Goal: Task Accomplishment & Management: Use online tool/utility

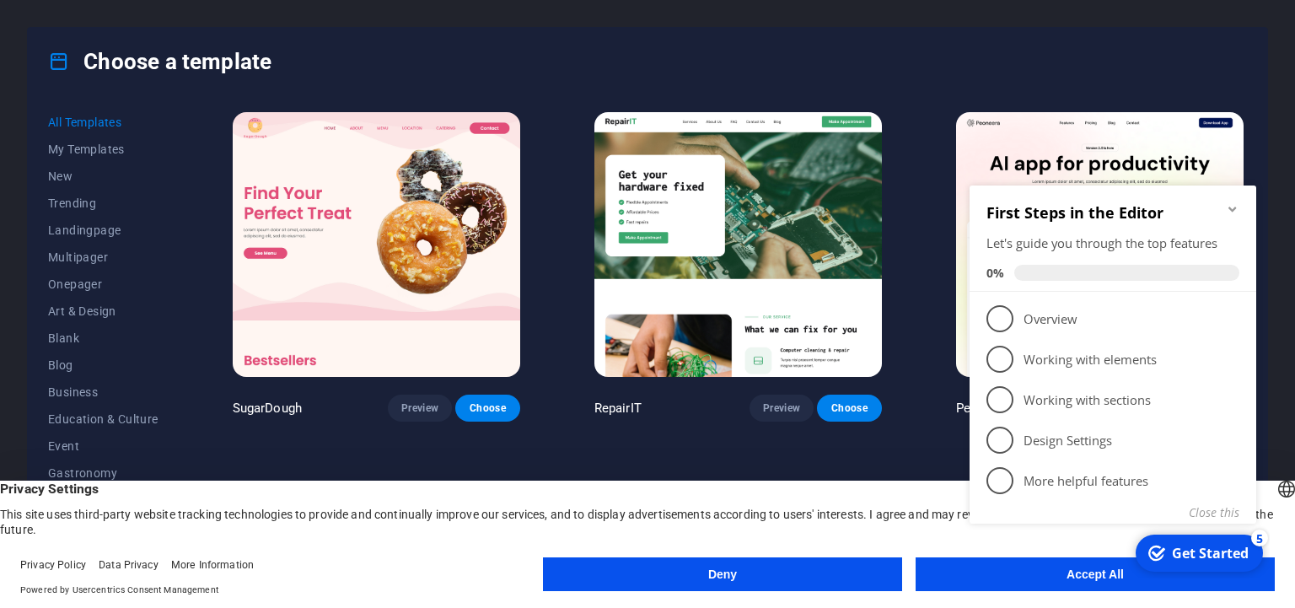
click at [1049, 584] on button "Accept All" at bounding box center [1095, 574] width 359 height 34
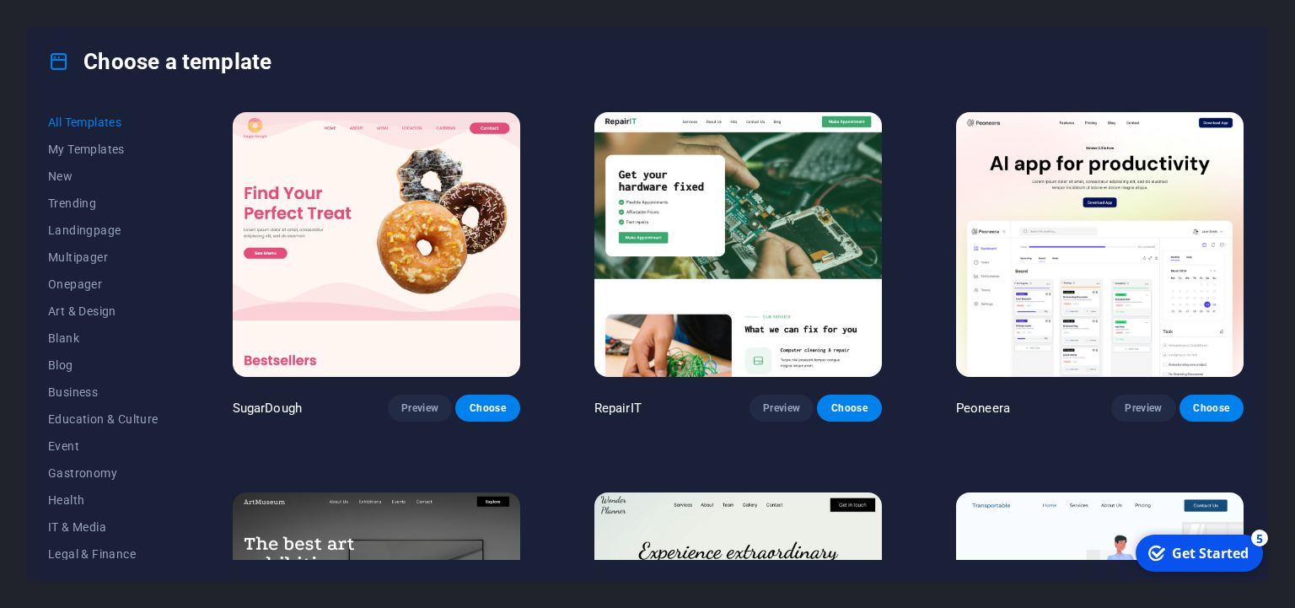
click at [1127, 43] on div "Choose a template" at bounding box center [648, 61] width 1240 height 67
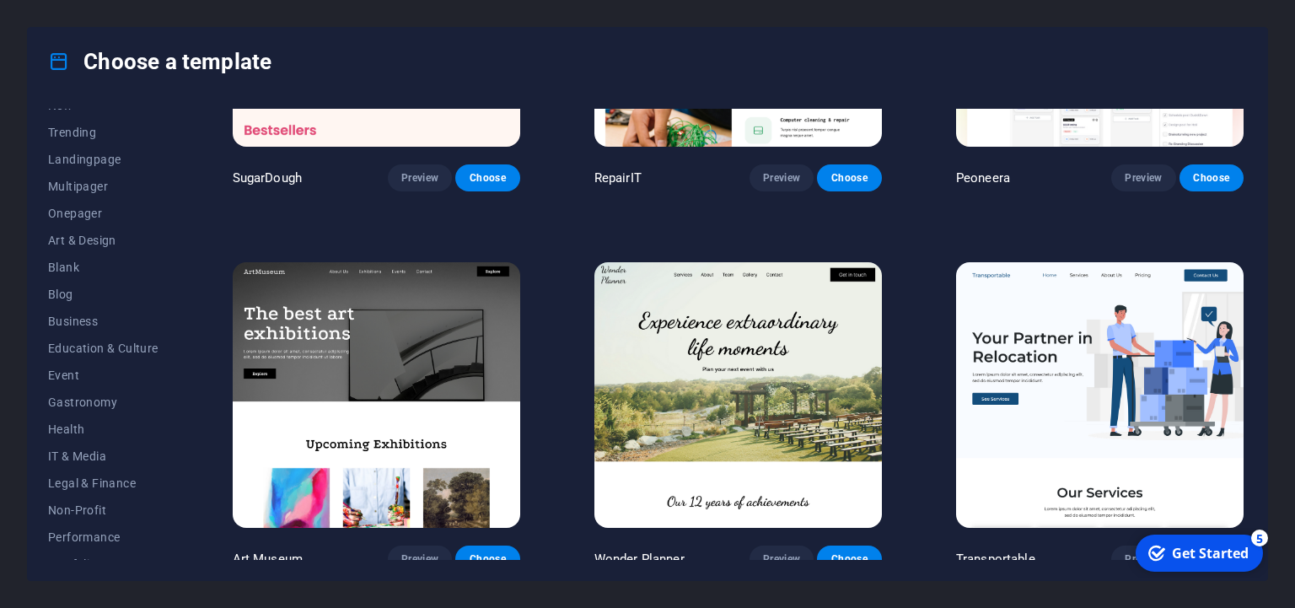
scroll to position [42, 0]
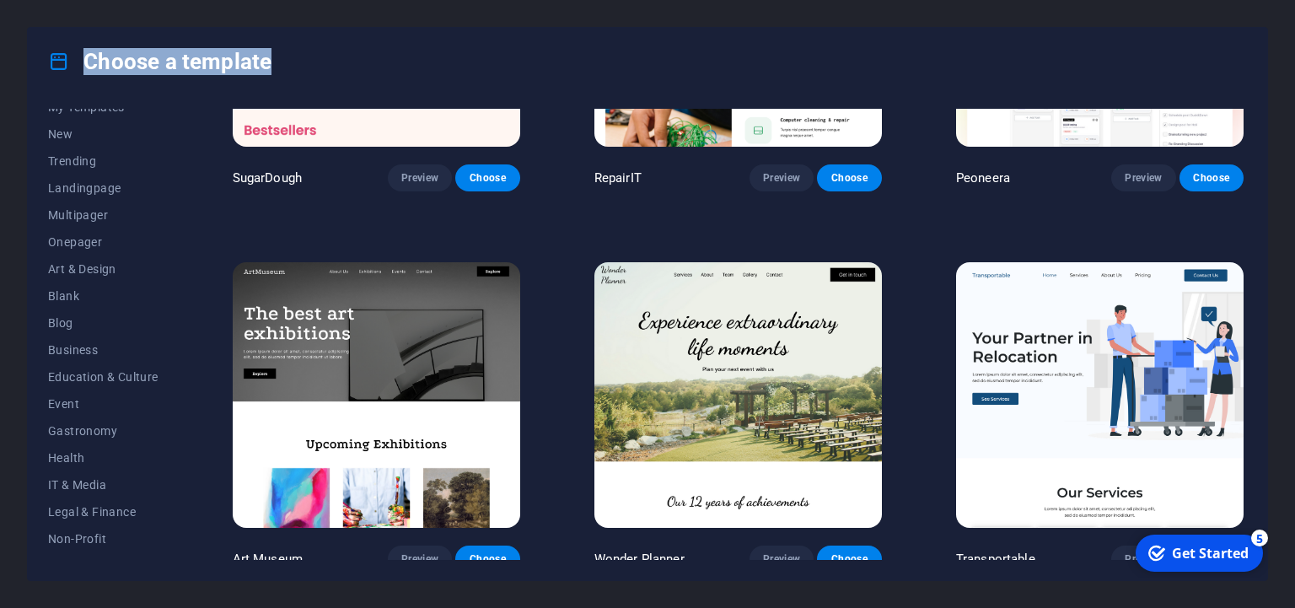
click at [1240, 132] on div "All Templates My Templates New Trending Landingpage Multipager Onepager Art & D…" at bounding box center [648, 337] width 1240 height 485
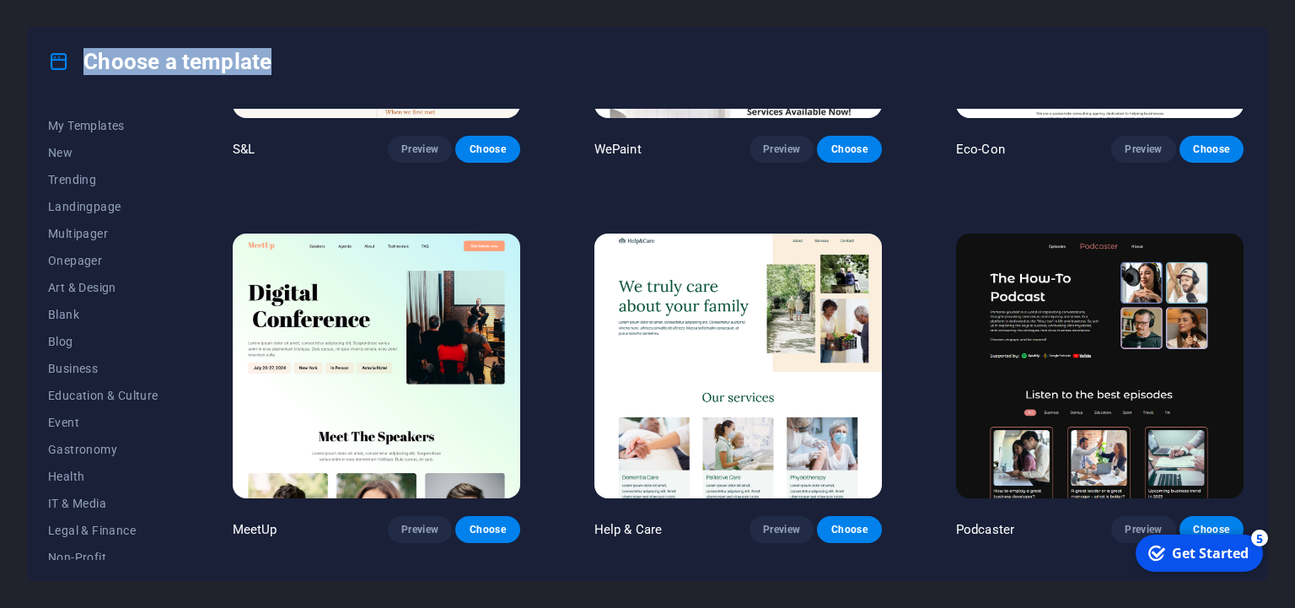
scroll to position [0, 0]
click at [124, 281] on span "Onepager" at bounding box center [103, 283] width 110 height 13
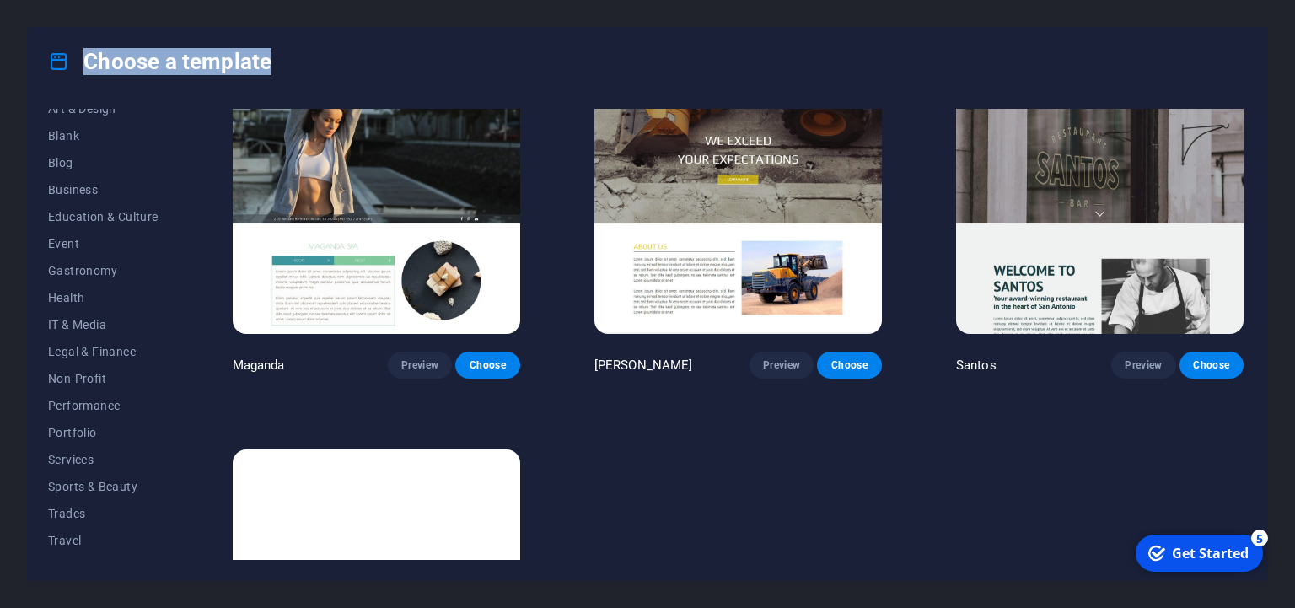
scroll to position [203, 0]
click at [126, 380] on span "Non-Profit" at bounding box center [103, 377] width 110 height 13
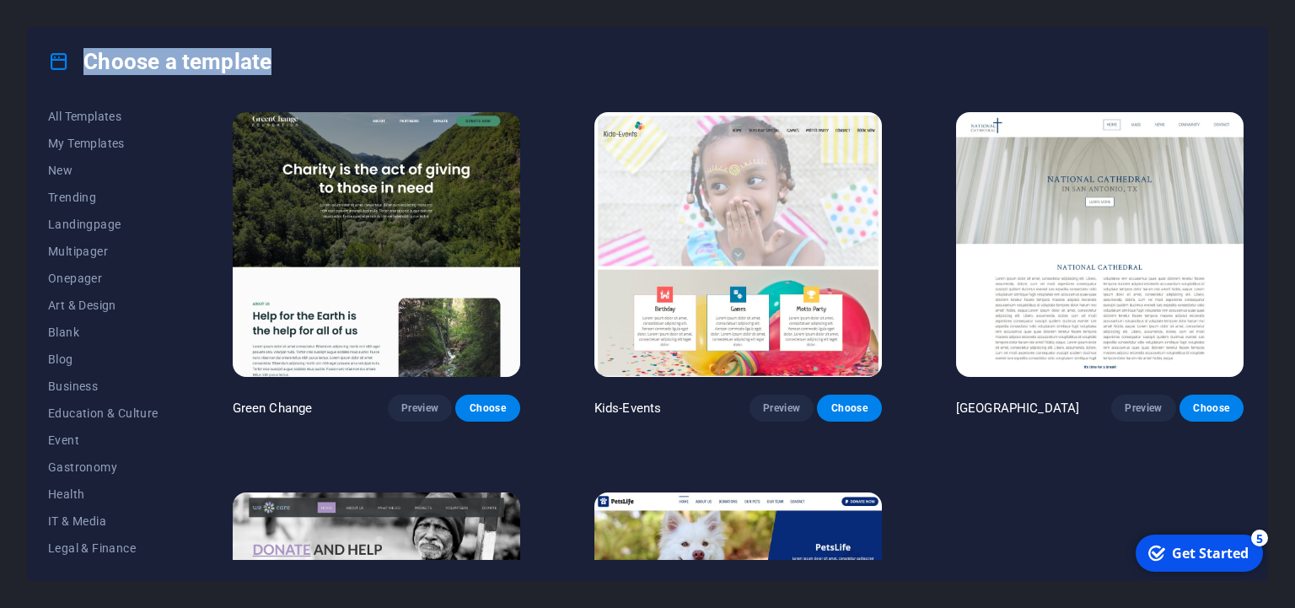
scroll to position [0, 0]
click at [100, 293] on button "Onepager" at bounding box center [103, 284] width 110 height 27
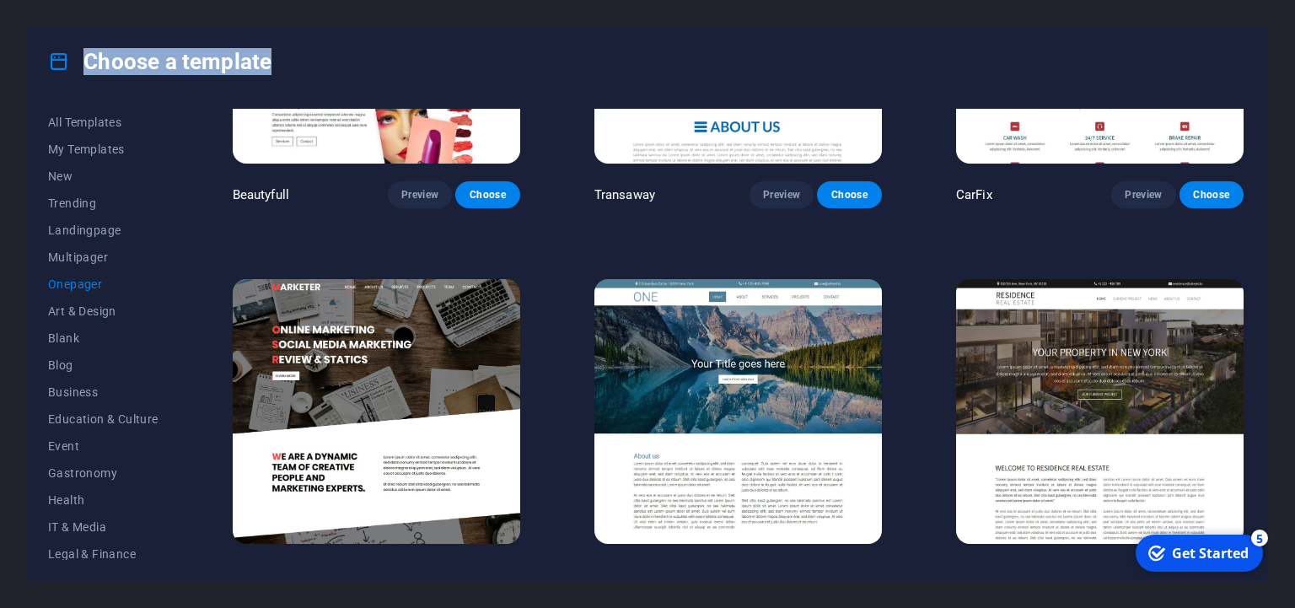
scroll to position [7373, 0]
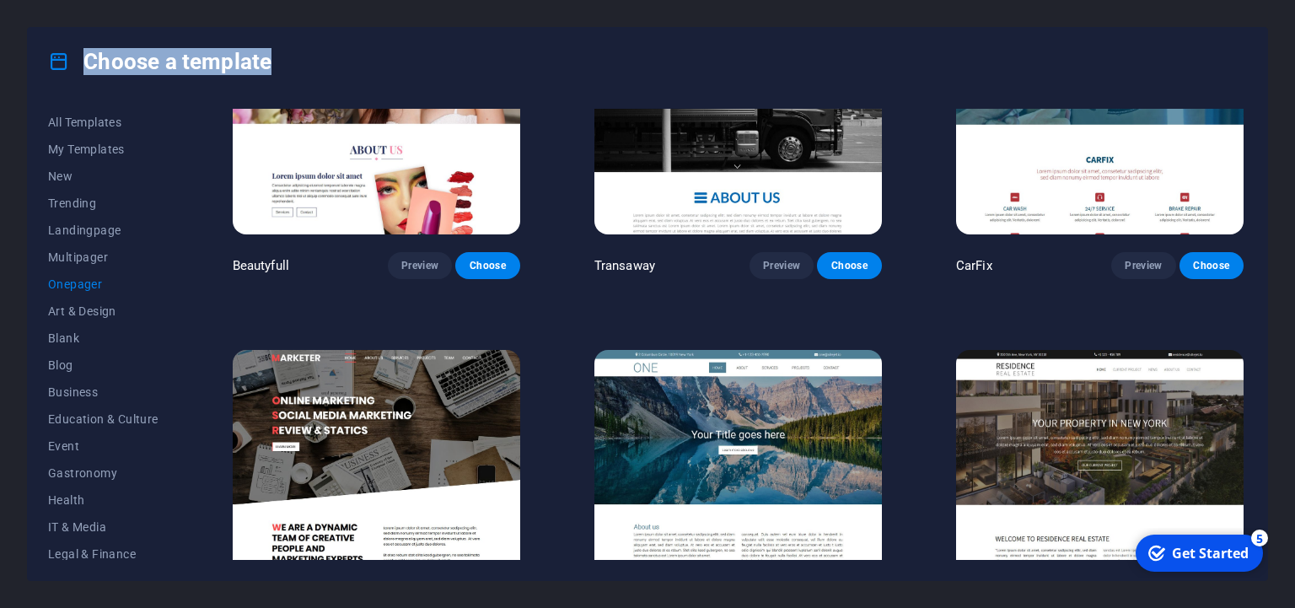
click at [407, 352] on img at bounding box center [377, 482] width 288 height 265
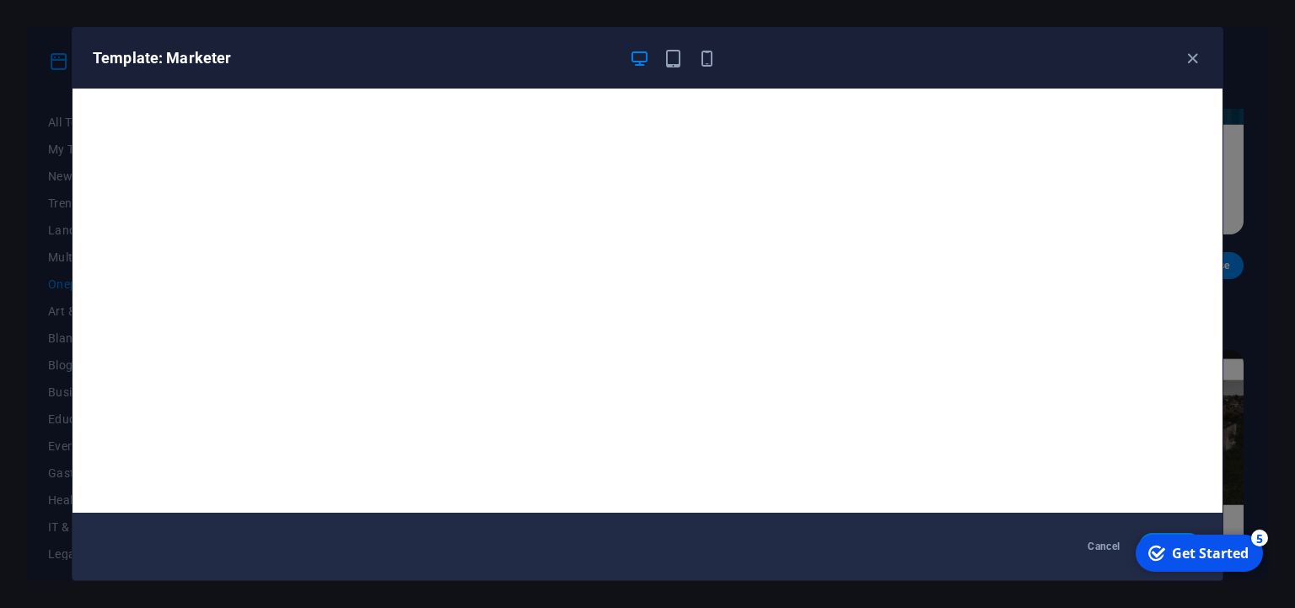
click at [1260, 537] on div "5" at bounding box center [1259, 538] width 17 height 17
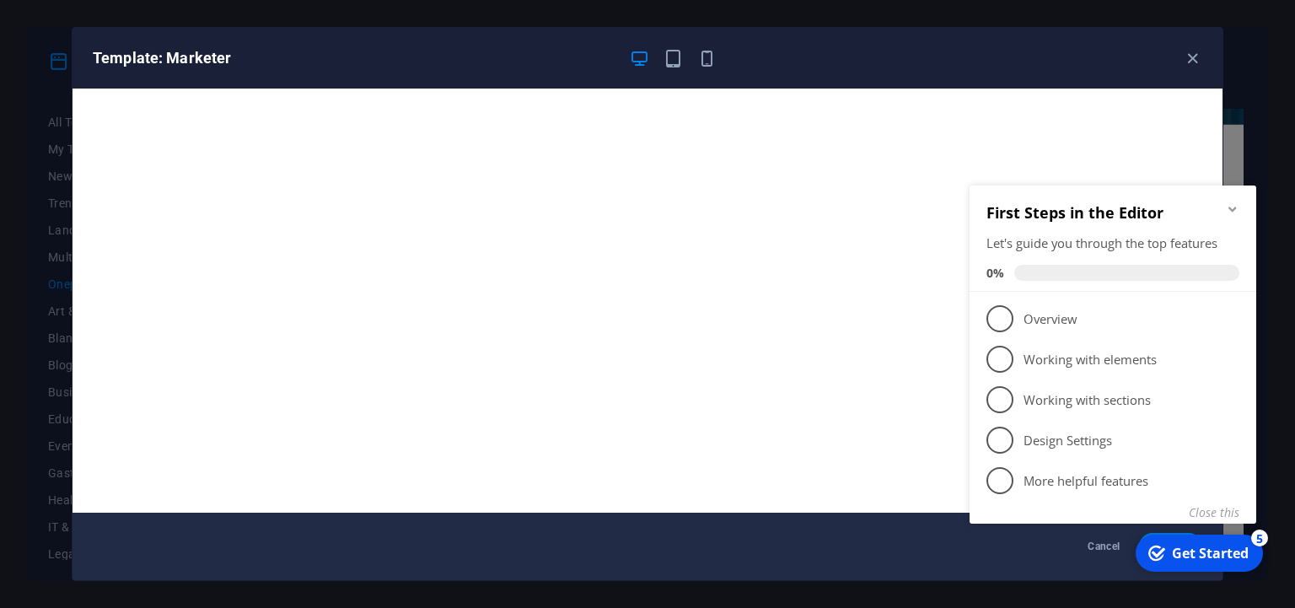
click at [1207, 544] on div "checkmark Get Started 5" at bounding box center [1199, 553] width 127 height 37
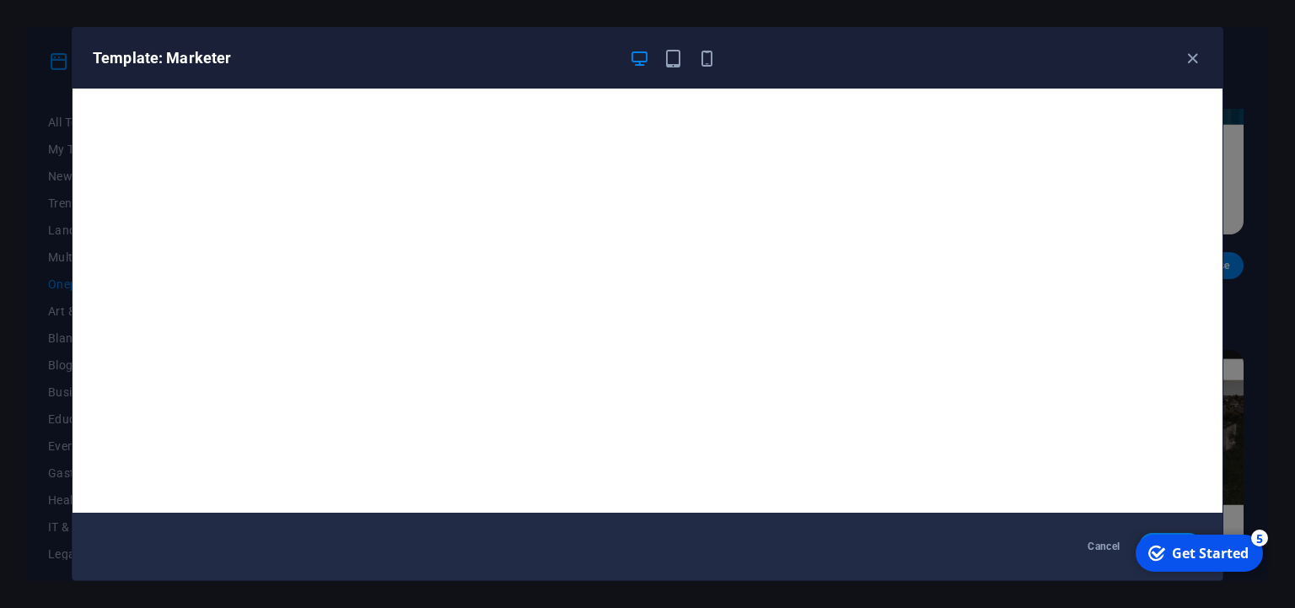
click at [1197, 546] on div "Get Started" at bounding box center [1210, 553] width 77 height 19
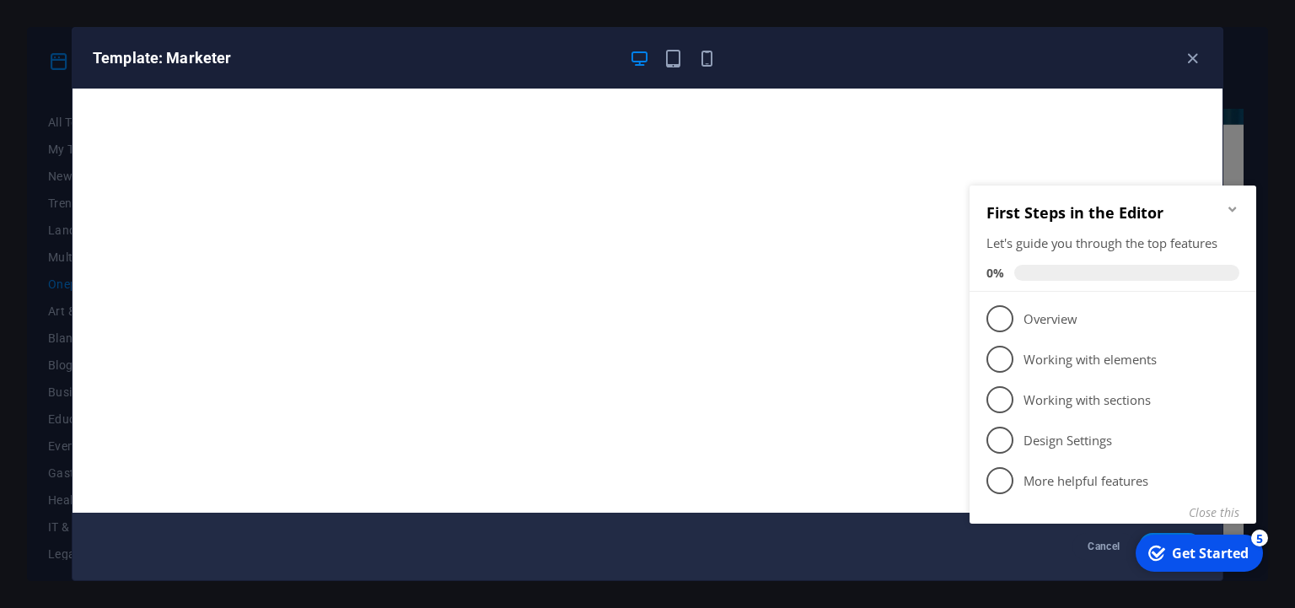
click at [1202, 86] on div "Template: Marketer" at bounding box center [648, 58] width 1150 height 61
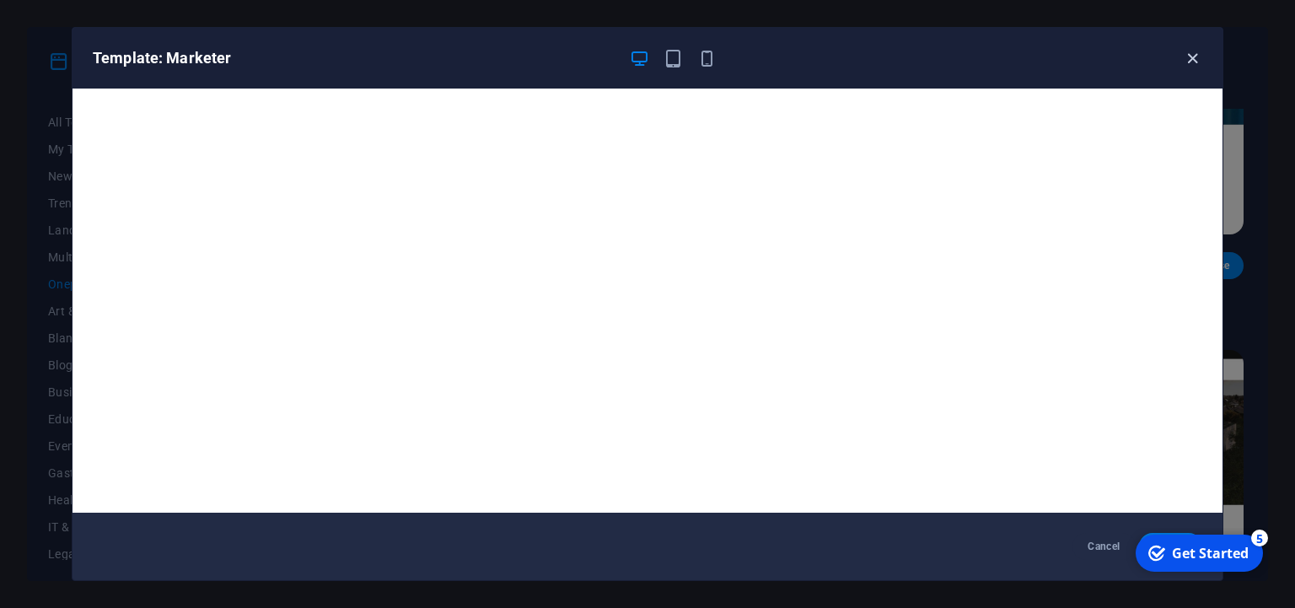
click at [1190, 55] on icon "button" at bounding box center [1192, 58] width 19 height 19
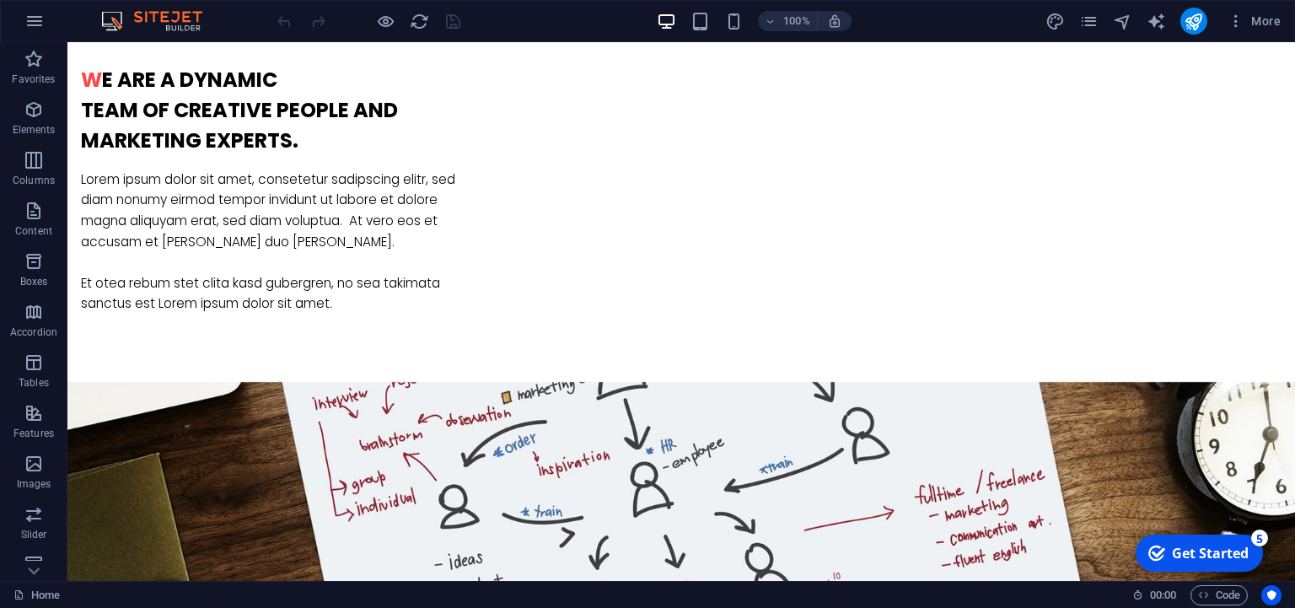
scroll to position [1252, 0]
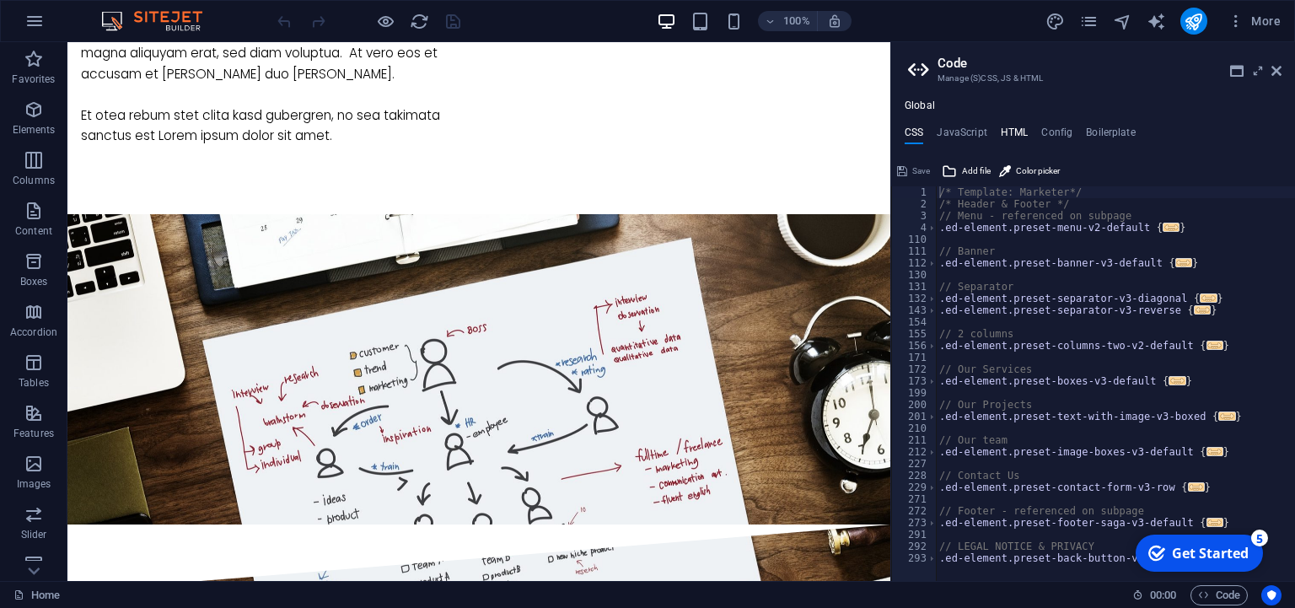
drag, startPoint x: 997, startPoint y: 133, endPoint x: 1006, endPoint y: 133, distance: 9.3
click at [1006, 133] on ul "CSS JavaScript HTML Config Boilerplate" at bounding box center [1093, 135] width 404 height 19
click at [0, 0] on h4 "HTML" at bounding box center [0, 0] width 0 height 0
type textarea "<a href="#main-content" class="wv-link-content button">Skip to main content</a>"
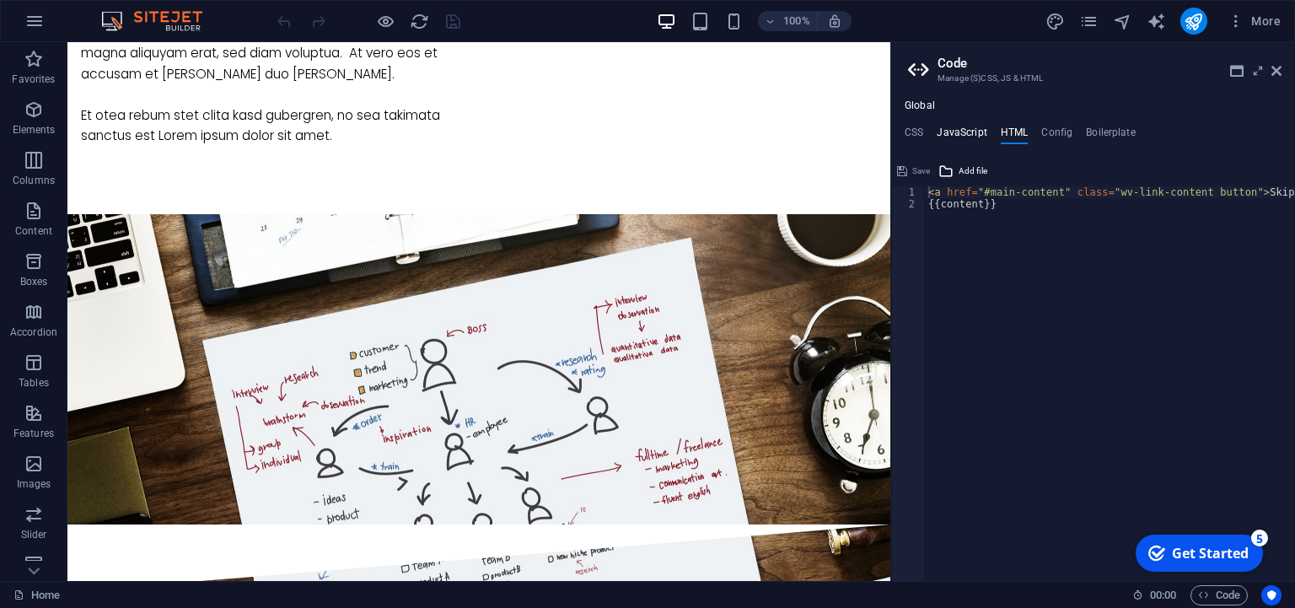
click at [979, 133] on h4 "JavaScript" at bounding box center [962, 135] width 50 height 19
type textarea "/* JS for preset "Menu V2" */"
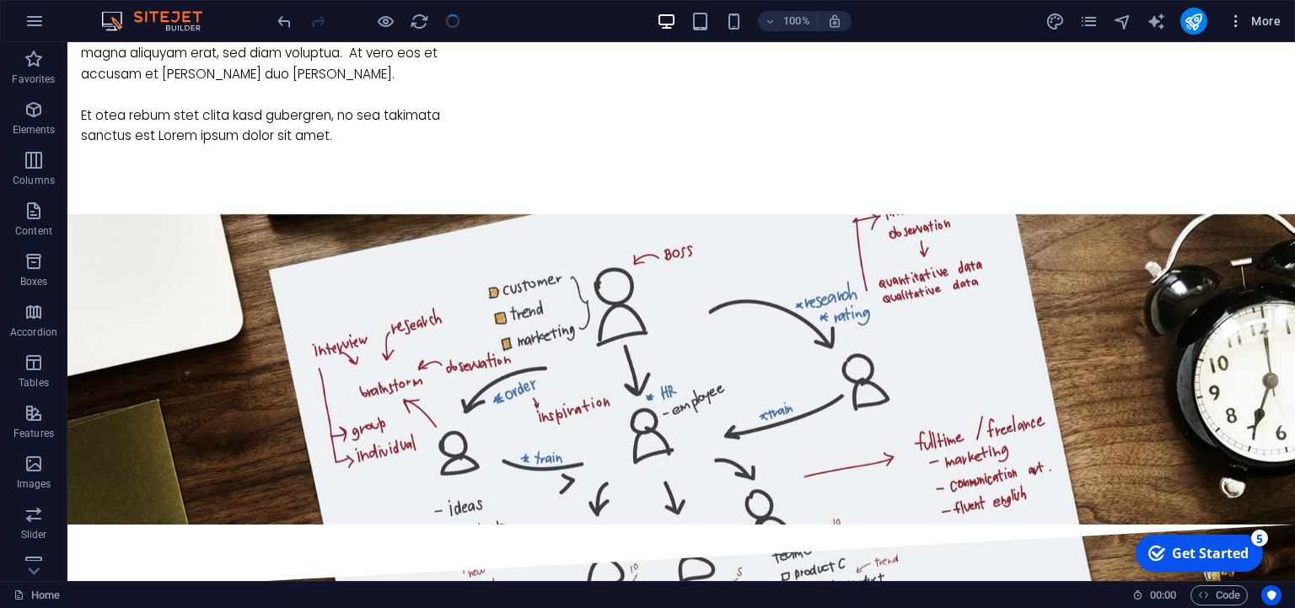
click at [1267, 15] on span "More" at bounding box center [1254, 21] width 53 height 17
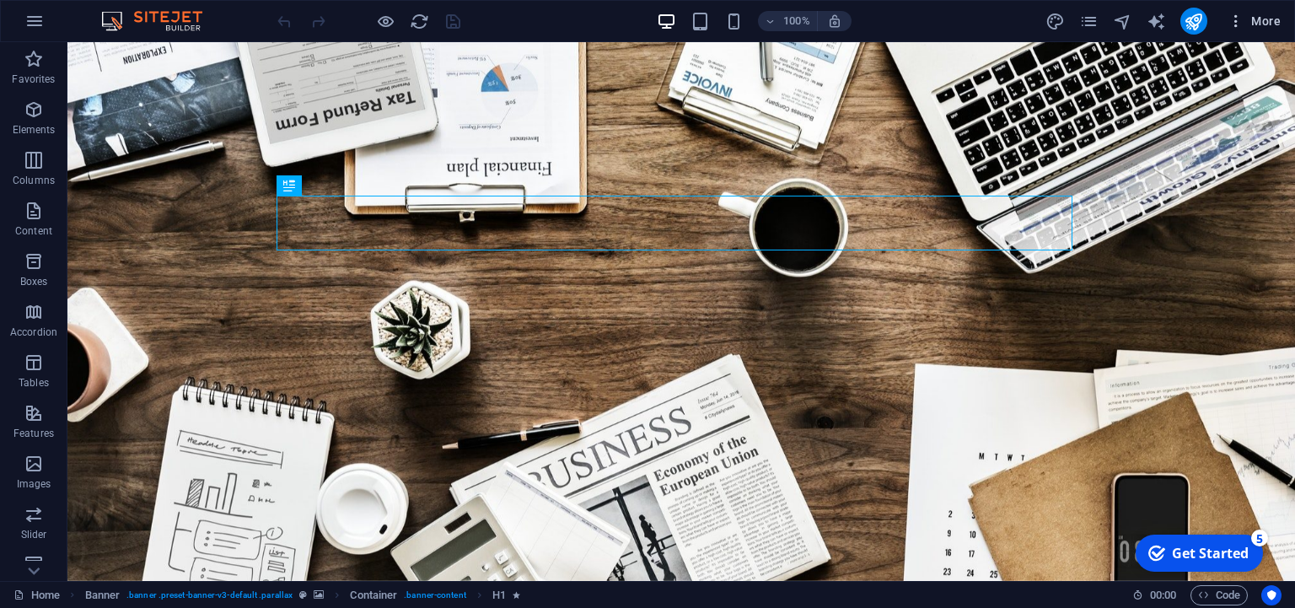
click at [1229, 22] on icon "button" at bounding box center [1236, 21] width 17 height 17
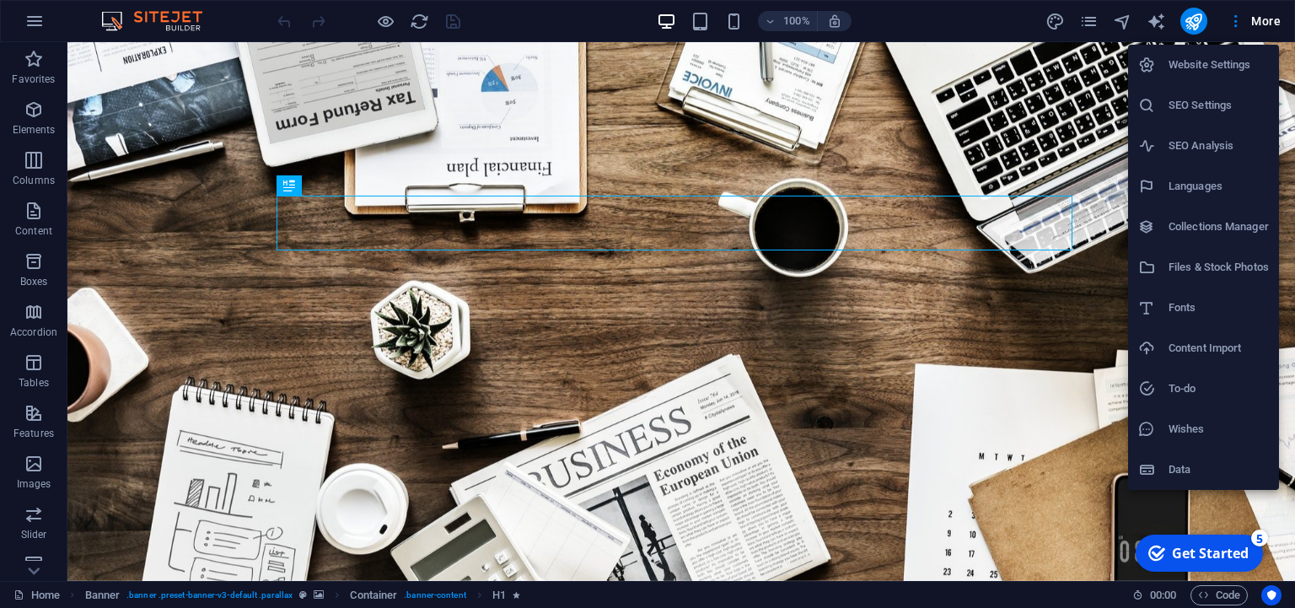
click at [0, 0] on h6 "Website Settings" at bounding box center [0, 0] width 0 height 0
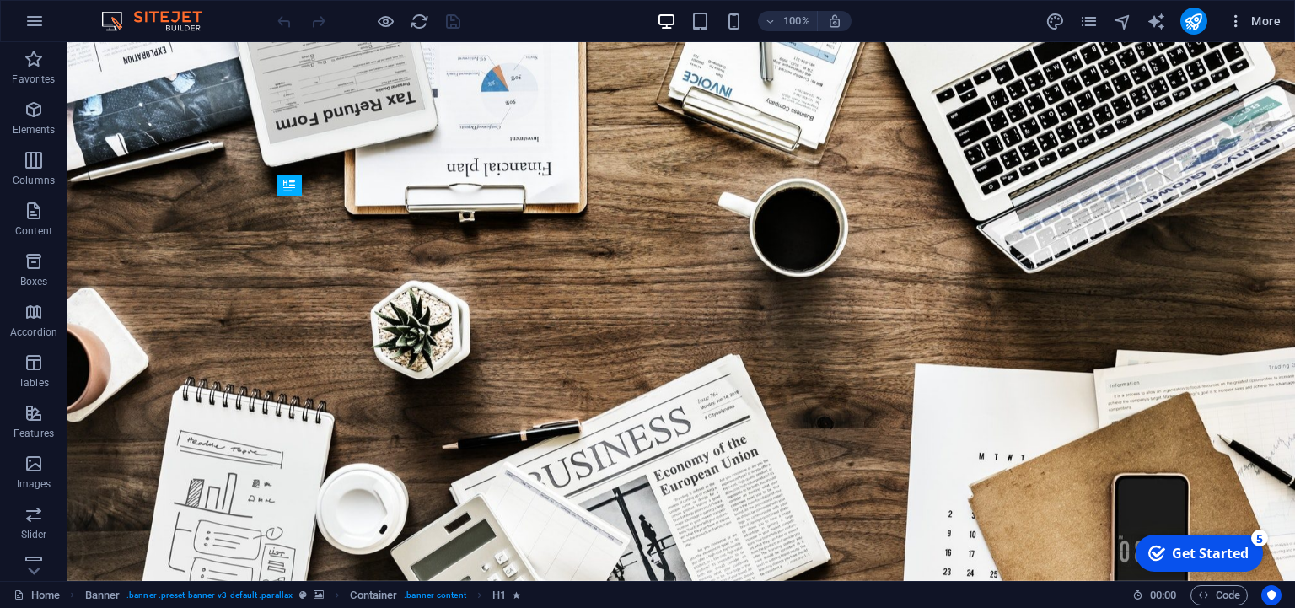
click at [1239, 22] on icon "button" at bounding box center [1236, 21] width 17 height 17
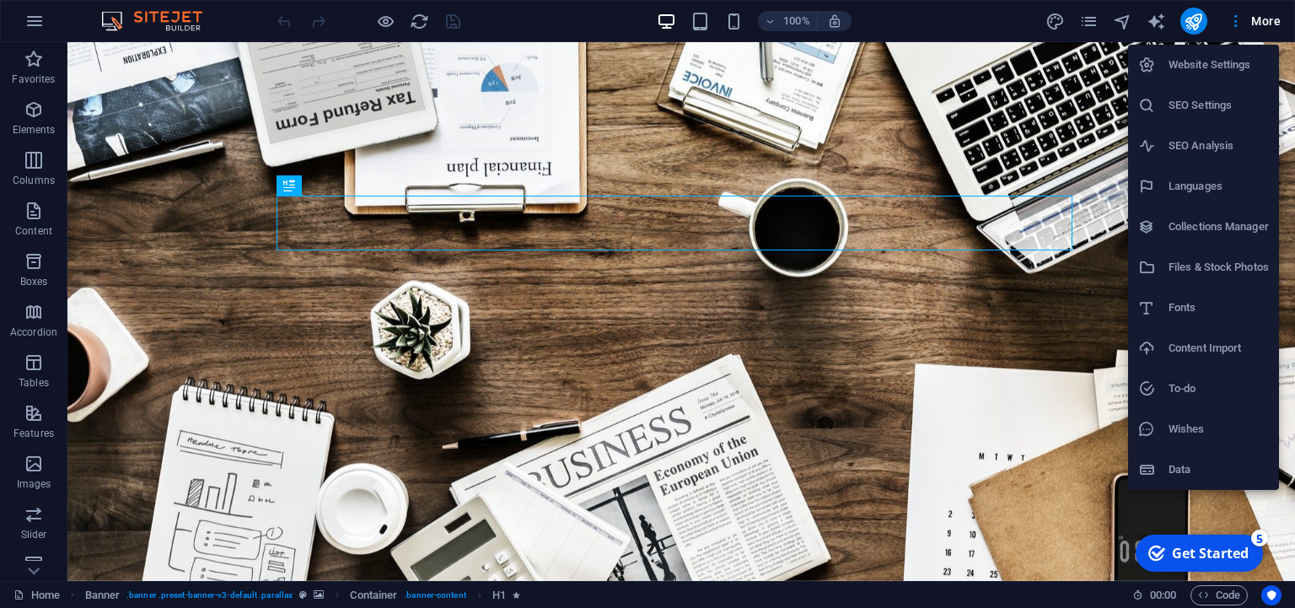
click at [1190, 459] on li "Data" at bounding box center [1203, 469] width 151 height 40
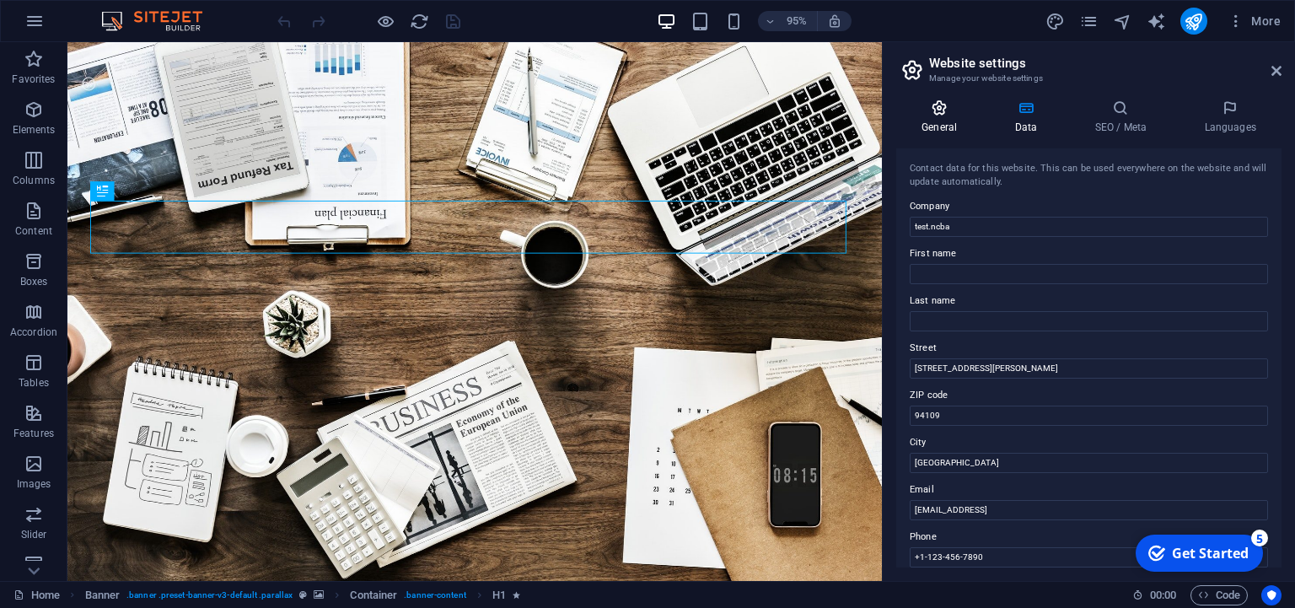
click at [938, 120] on h4 "General" at bounding box center [942, 117] width 93 height 35
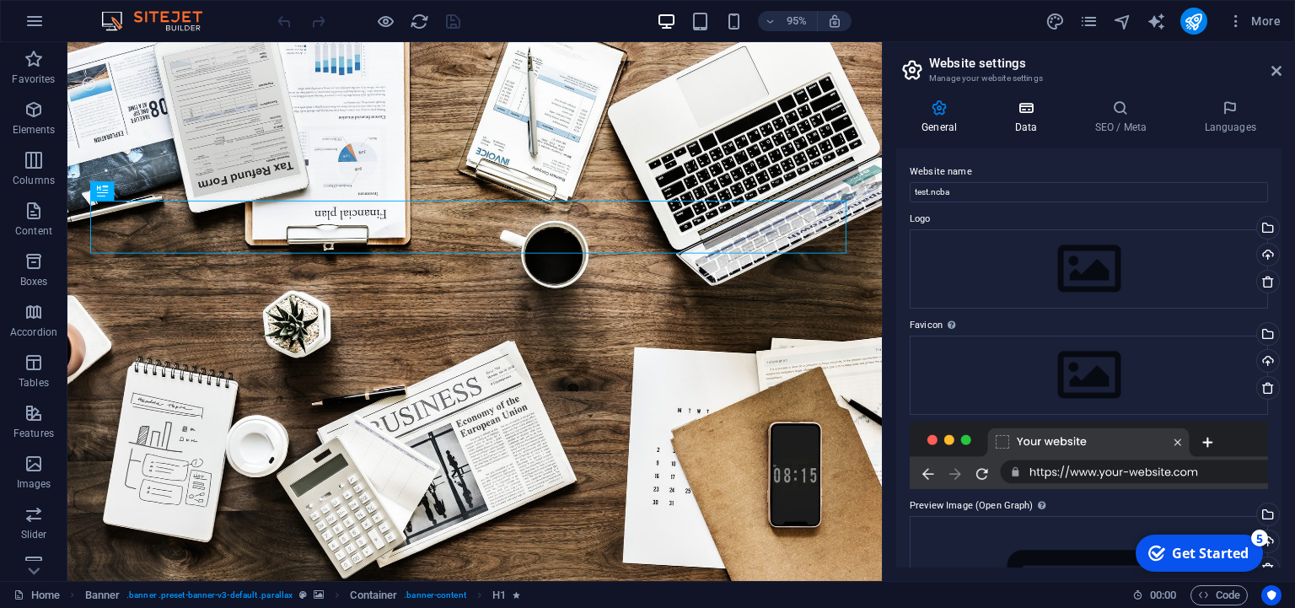
click at [1026, 120] on h4 "Data" at bounding box center [1029, 117] width 80 height 35
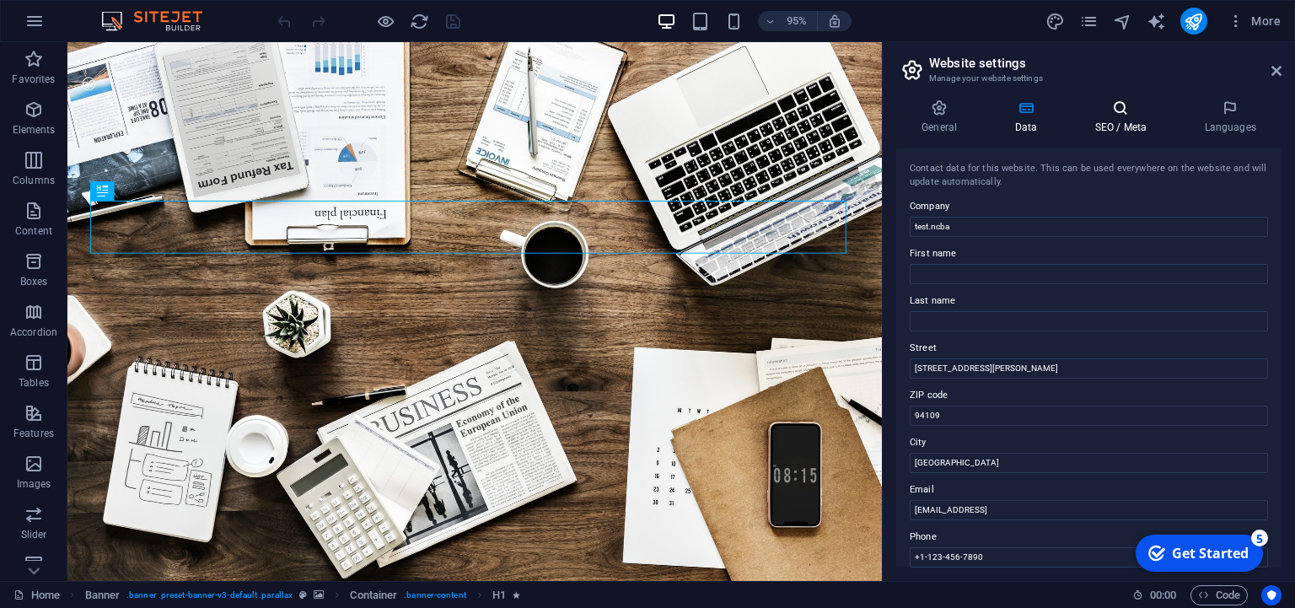
click at [1135, 122] on h4 "SEO / Meta" at bounding box center [1124, 117] width 110 height 35
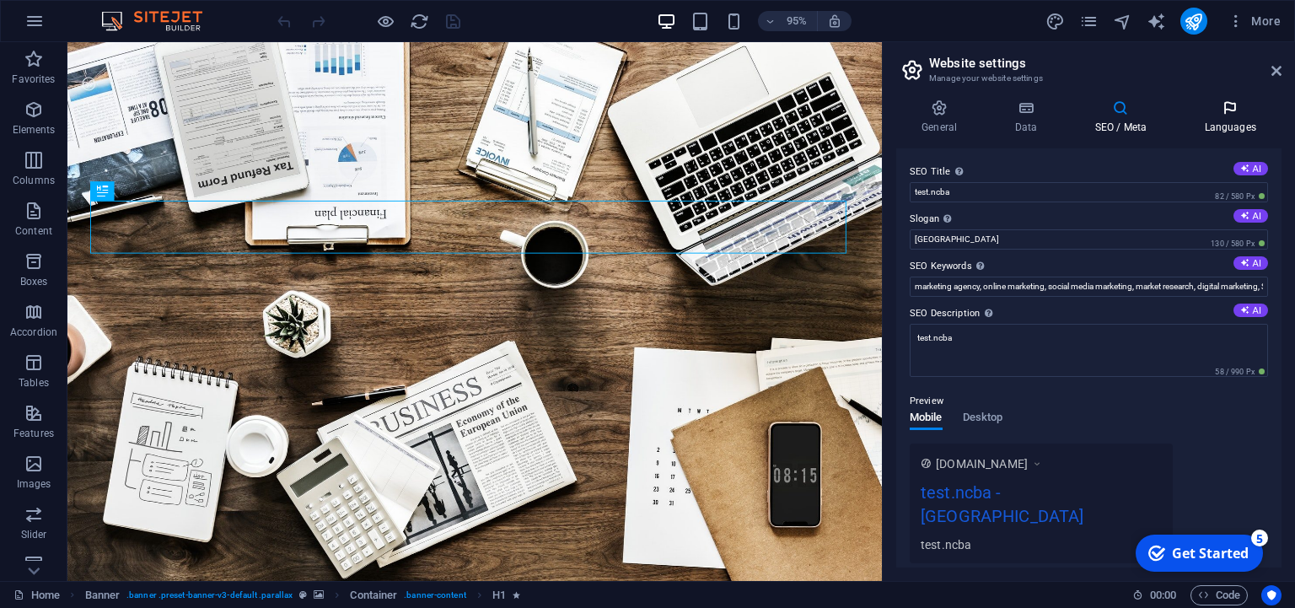
click at [1240, 131] on h4 "Languages" at bounding box center [1230, 117] width 103 height 35
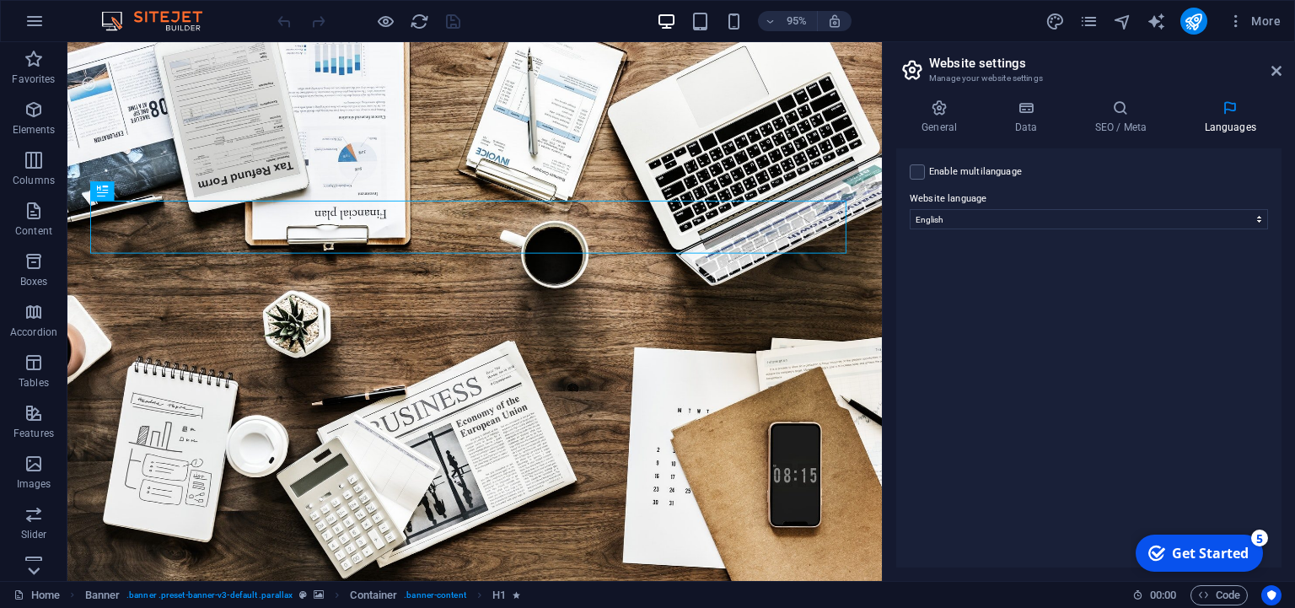
click at [39, 572] on icon at bounding box center [34, 571] width 24 height 24
click at [33, 19] on icon "button" at bounding box center [34, 21] width 20 height 20
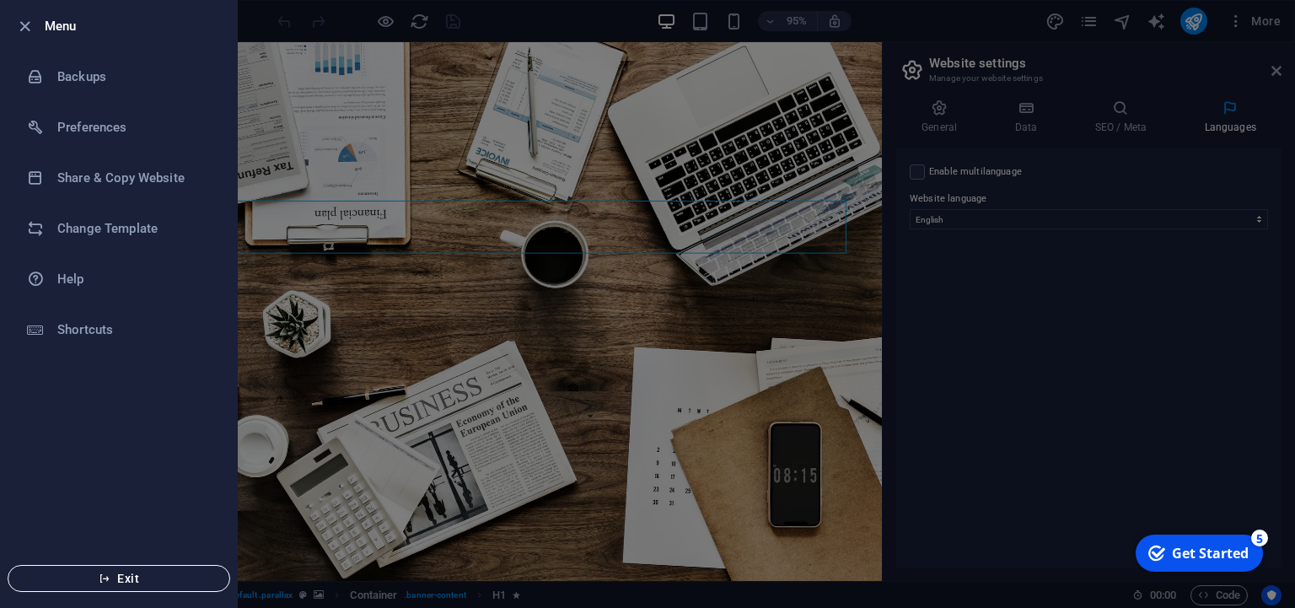
click at [146, 589] on button "Exit" at bounding box center [119, 578] width 223 height 27
